Goal: Information Seeking & Learning: Find specific fact

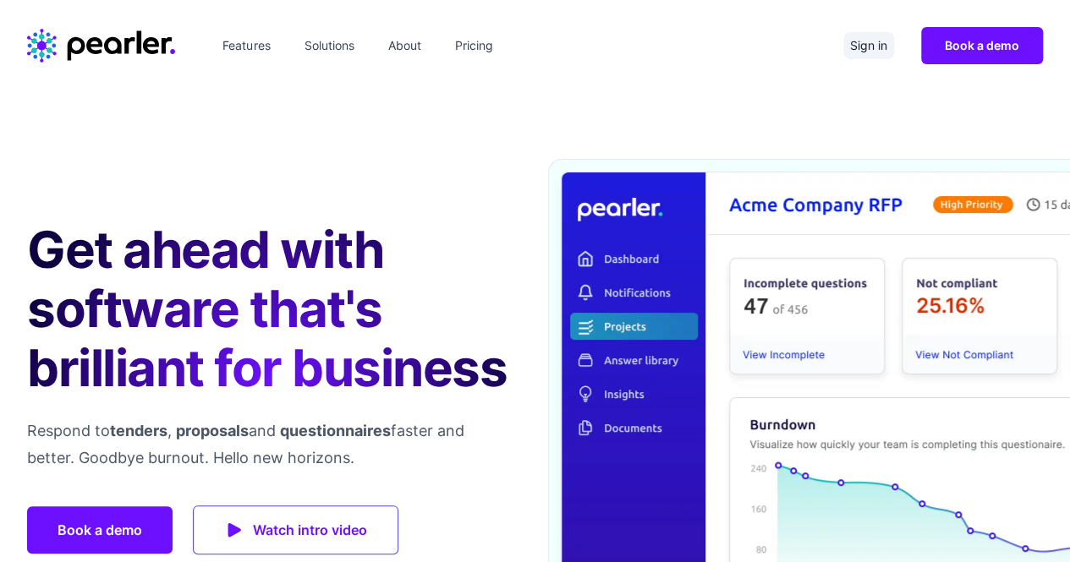
click at [867, 45] on link "Sign in" at bounding box center [868, 45] width 51 height 27
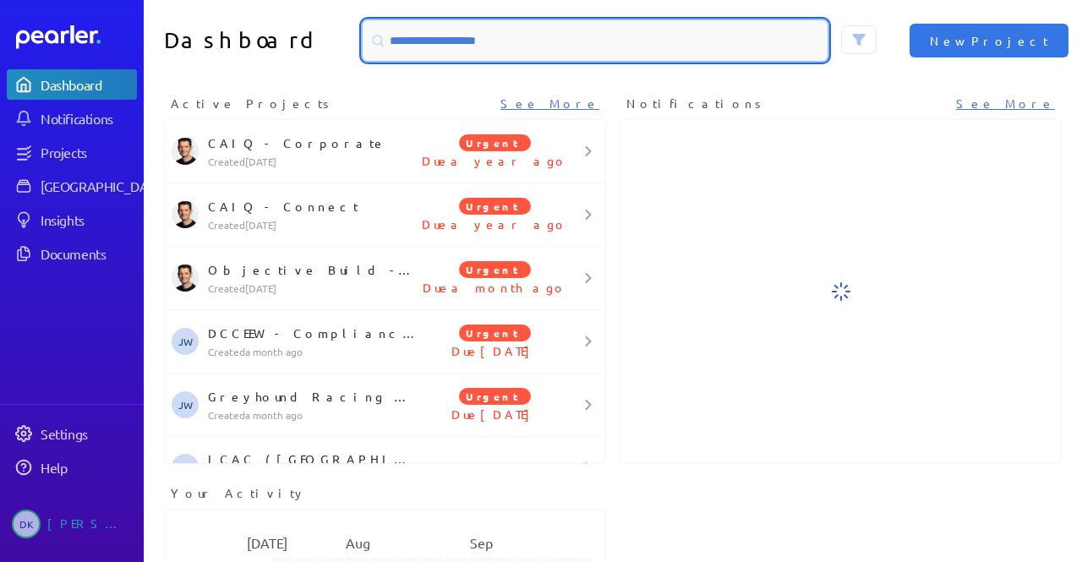
click at [720, 38] on input at bounding box center [595, 40] width 465 height 41
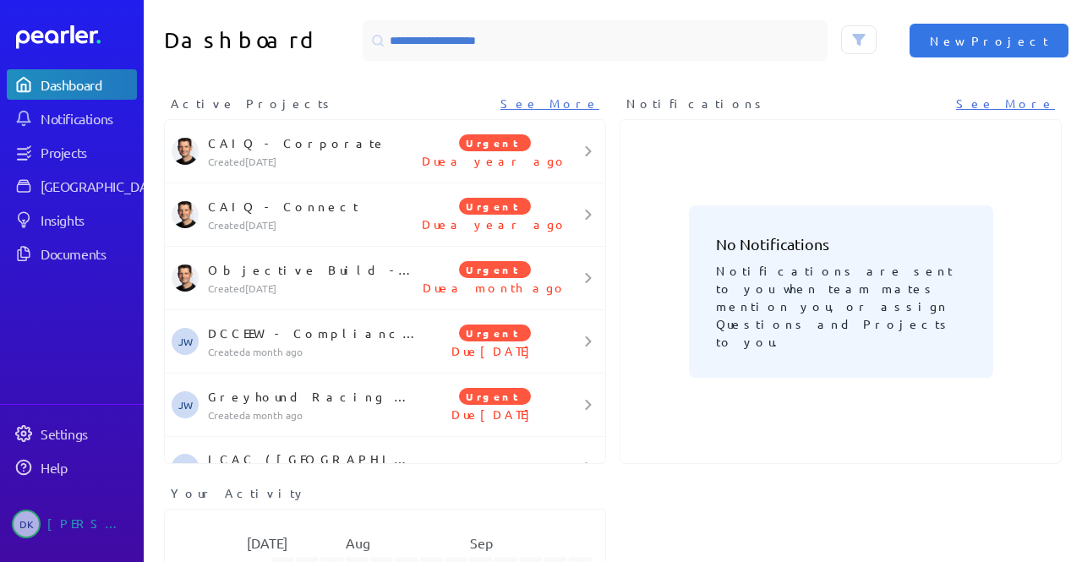
click at [282, 75] on div "Dashboard New Project" at bounding box center [613, 40] width 938 height 81
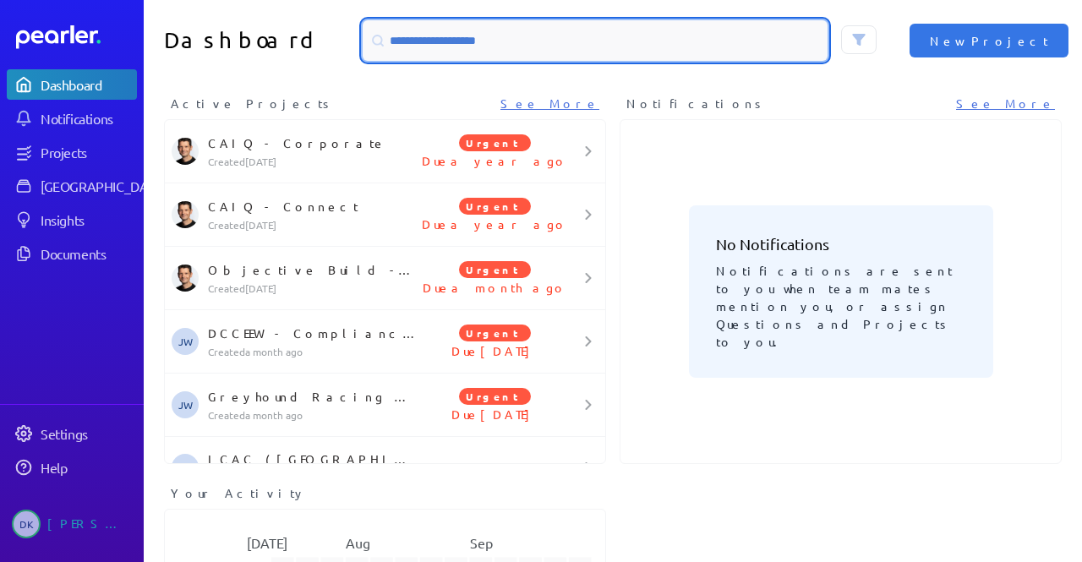
click at [400, 33] on input at bounding box center [595, 40] width 465 height 41
type input "***"
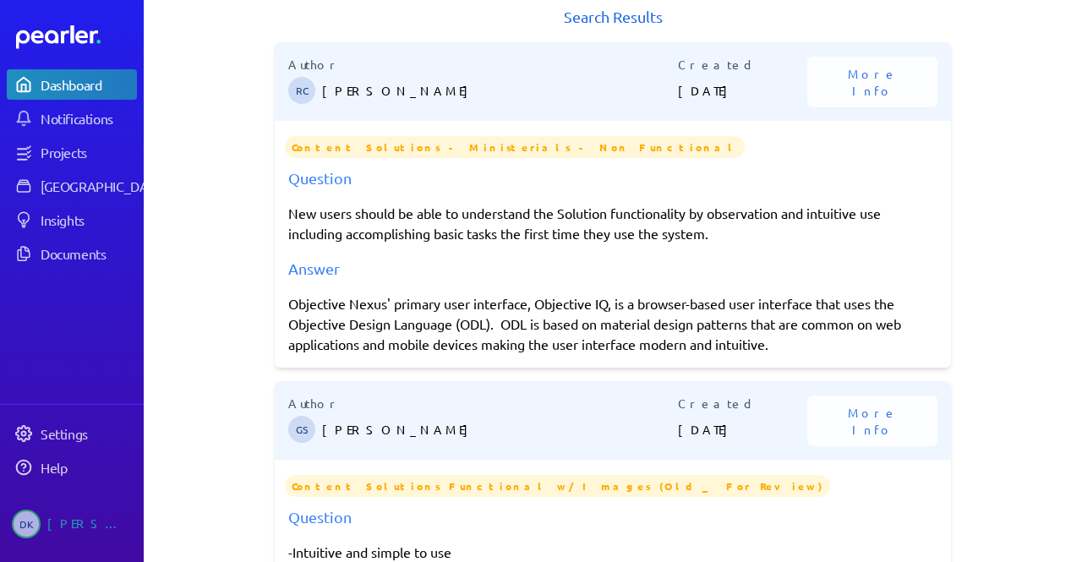
scroll to position [98, 0]
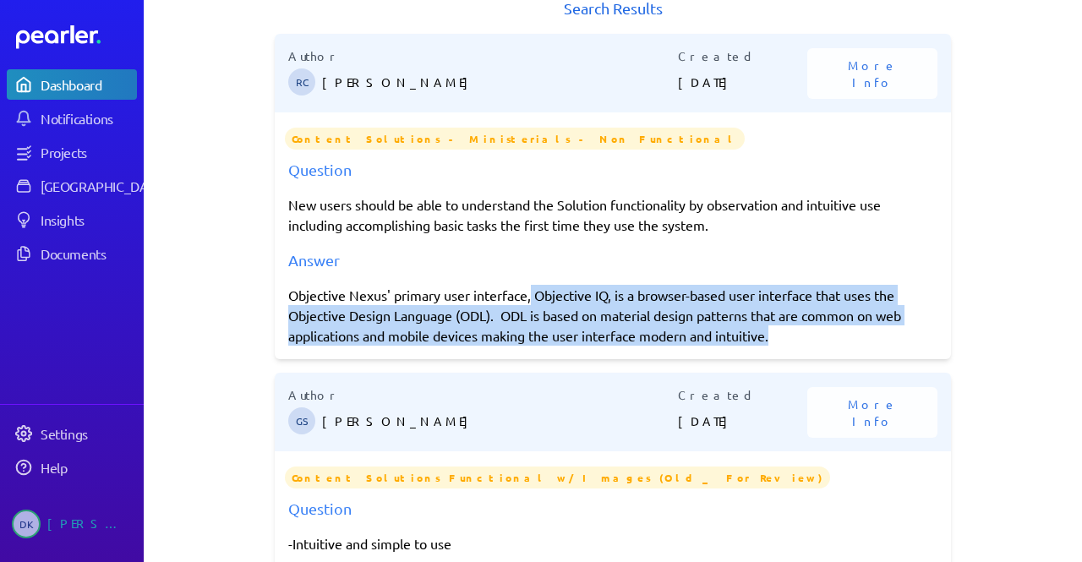
drag, startPoint x: 783, startPoint y: 336, endPoint x: 528, endPoint y: 298, distance: 258.2
click at [528, 298] on div "Objective Nexus' primary user interface, Objective IQ, is a browser-based user …" at bounding box center [612, 315] width 649 height 61
copy div "Objective IQ, is a browser-based user interface that uses the Objective Design …"
copy div "Objective Nexus' primary user interface, Objective IQ, is a browser-based user …"
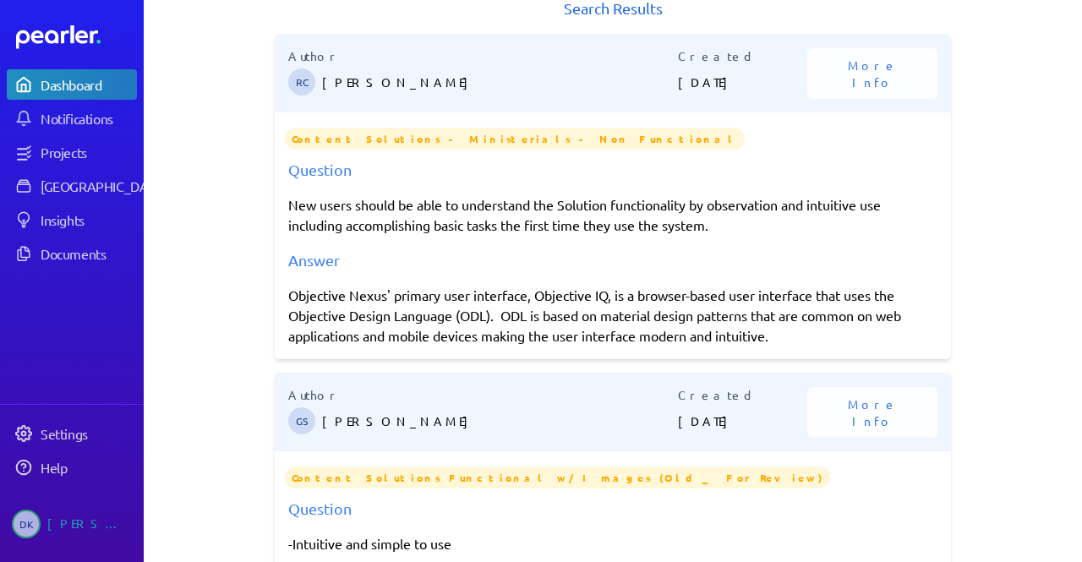
click at [912, 108] on div "Author RC Robert Craig Created 16th May 2025 More Info" at bounding box center [613, 73] width 676 height 79
